Goal: Find specific page/section: Find specific page/section

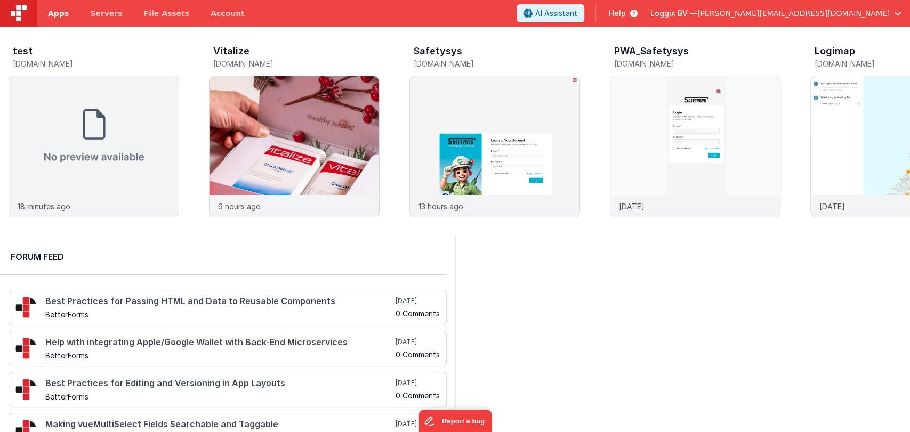
click at [55, 14] on span "Apps" at bounding box center [58, 13] width 21 height 11
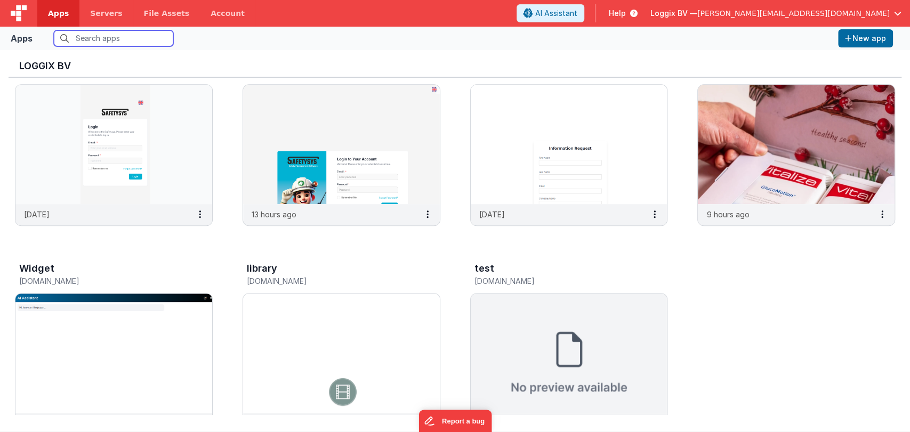
scroll to position [429, 0]
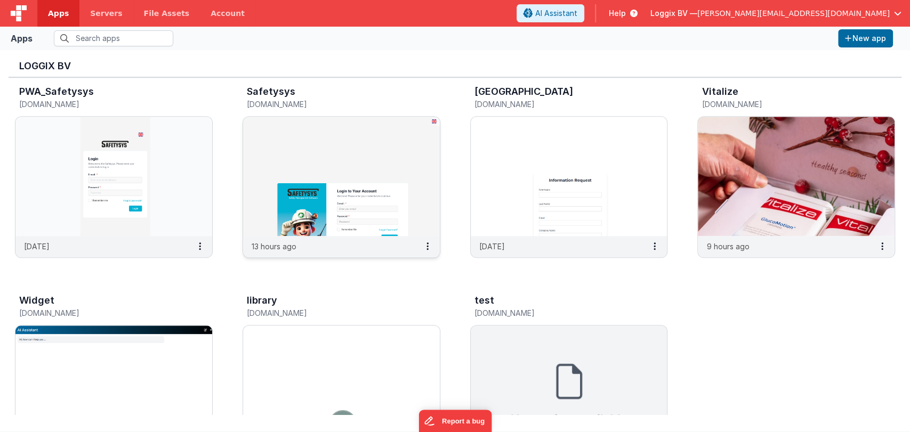
click at [330, 200] on img at bounding box center [341, 176] width 197 height 119
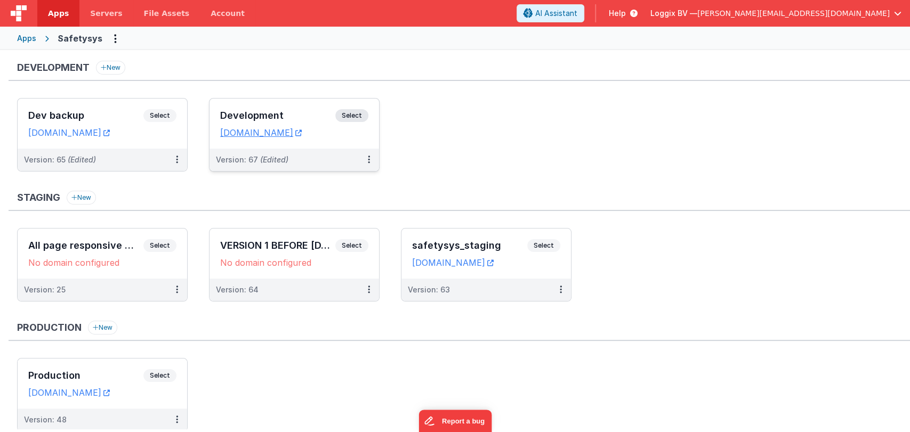
click at [261, 119] on h3 "Development" at bounding box center [277, 115] width 115 height 11
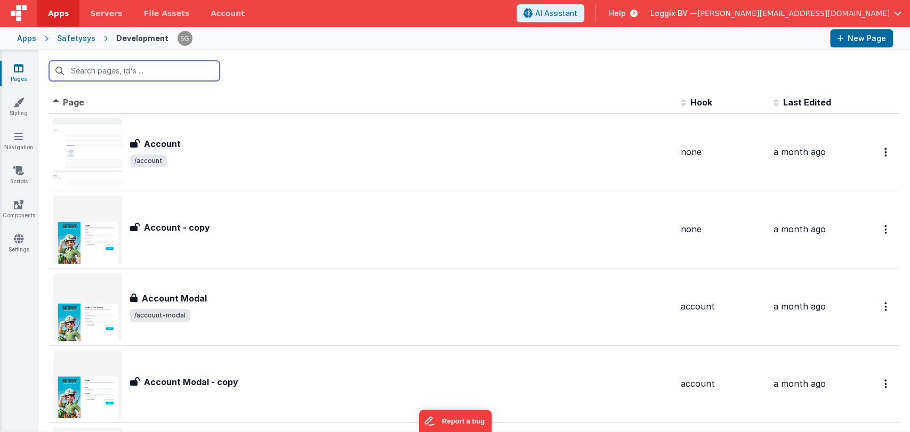
click at [143, 71] on input "text" at bounding box center [134, 71] width 171 height 20
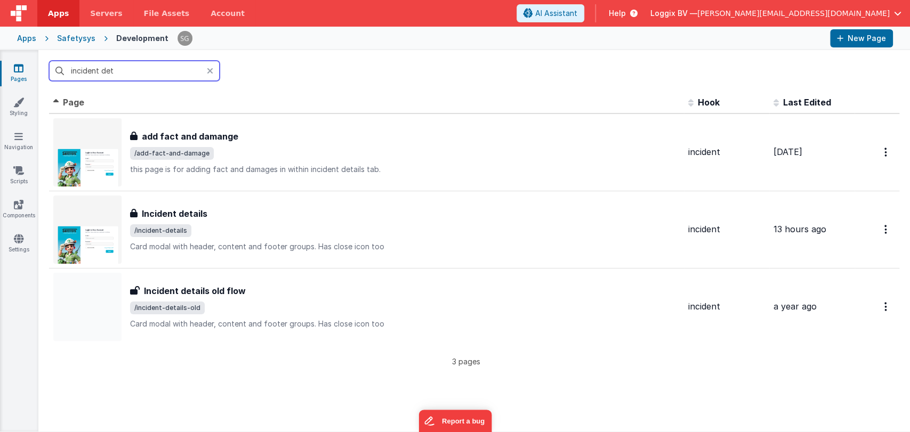
type input "incident deta"
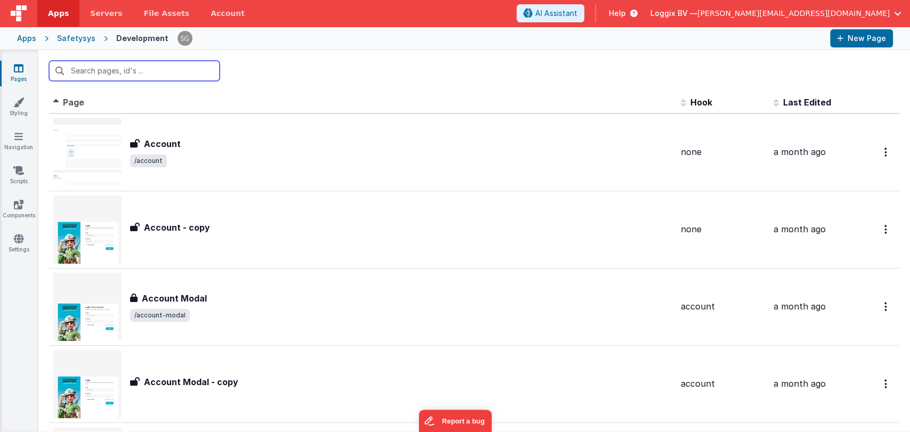
click at [152, 71] on input "text" at bounding box center [134, 71] width 171 height 20
click at [166, 71] on input "text" at bounding box center [134, 71] width 171 height 20
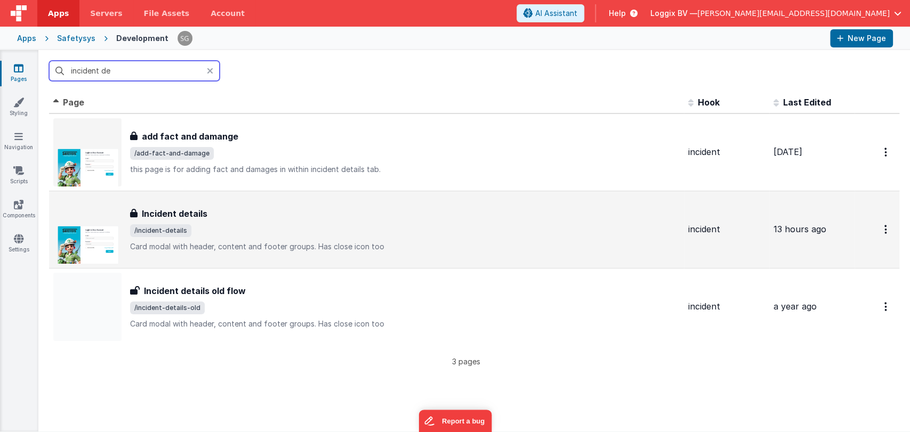
type input "incident de"
click at [234, 221] on div "Incident details Incident details /incident-details Card modal with header, con…" at bounding box center [405, 229] width 550 height 45
